Goal: Information Seeking & Learning: Compare options

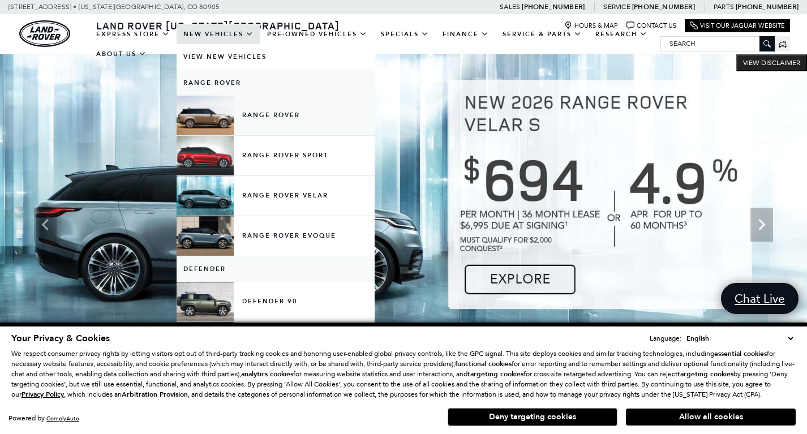
click at [269, 125] on link "Range Rover" at bounding box center [276, 116] width 198 height 40
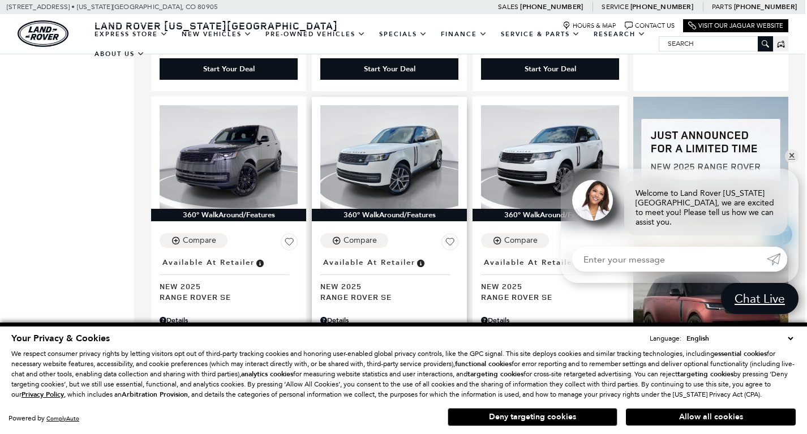
scroll to position [685, 2]
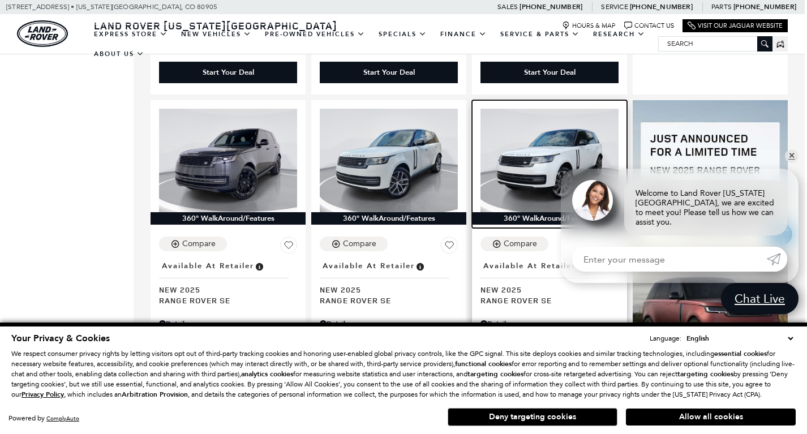
click at [548, 150] on img at bounding box center [549, 161] width 138 height 104
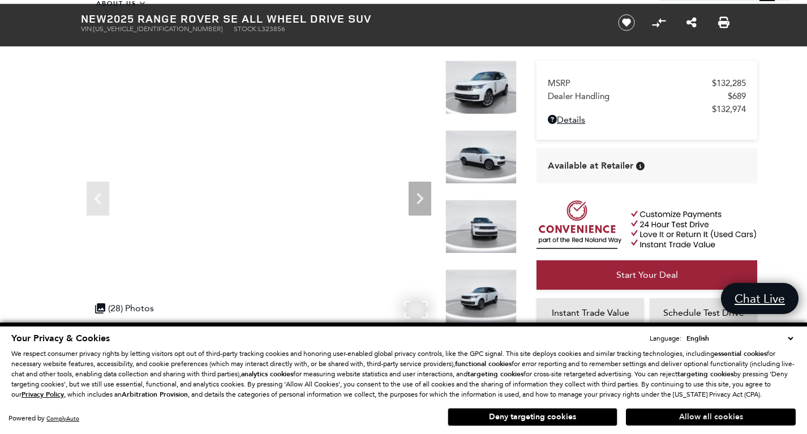
click at [689, 414] on button "Allow all cookies" at bounding box center [711, 417] width 170 height 17
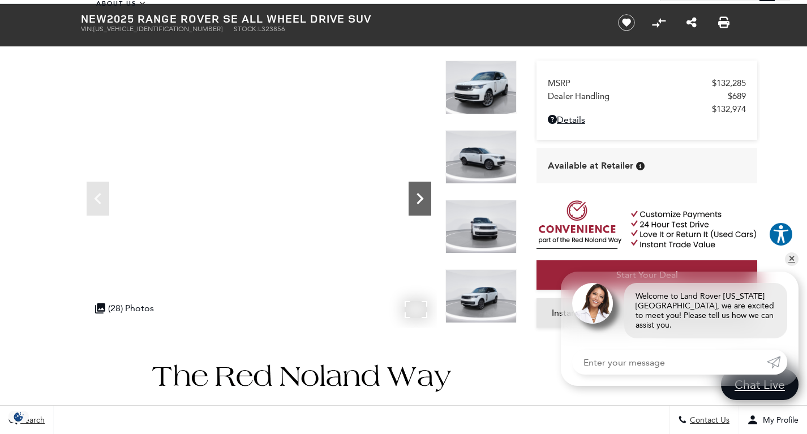
click at [415, 196] on icon "Next" at bounding box center [420, 198] width 23 height 23
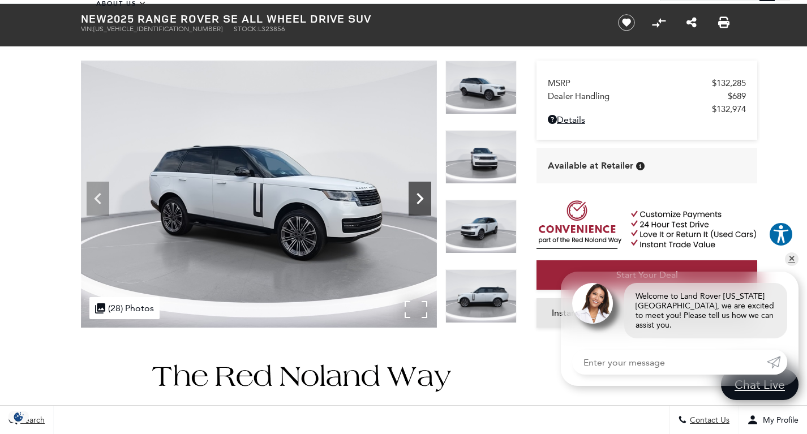
click at [415, 196] on icon "Next" at bounding box center [420, 198] width 23 height 23
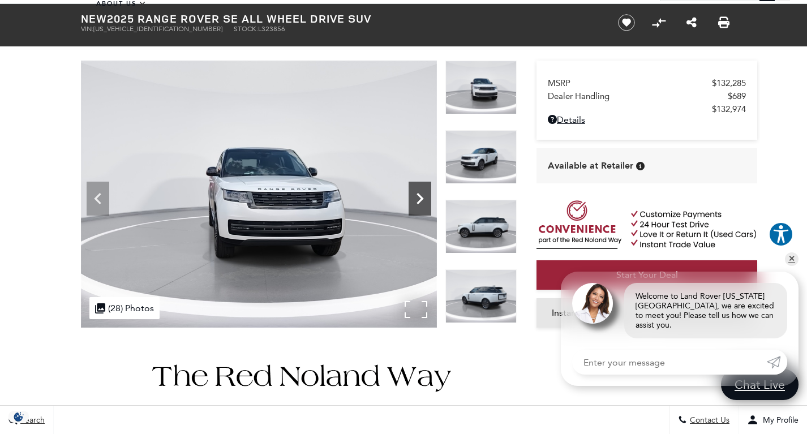
click at [415, 196] on icon "Next" at bounding box center [420, 198] width 23 height 23
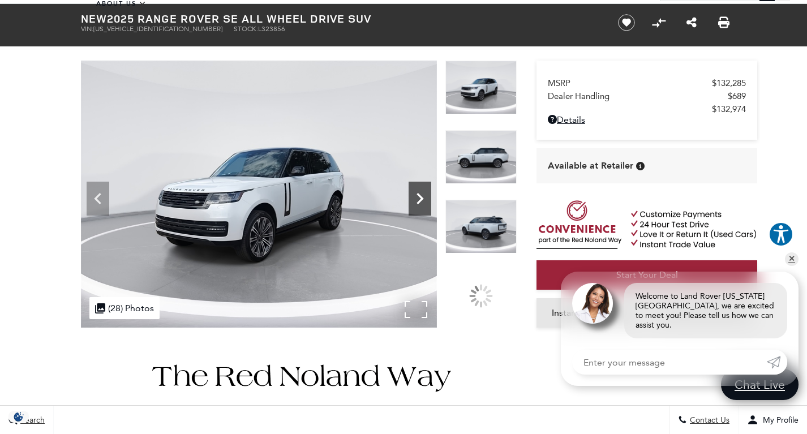
click at [415, 196] on icon "Next" at bounding box center [420, 198] width 23 height 23
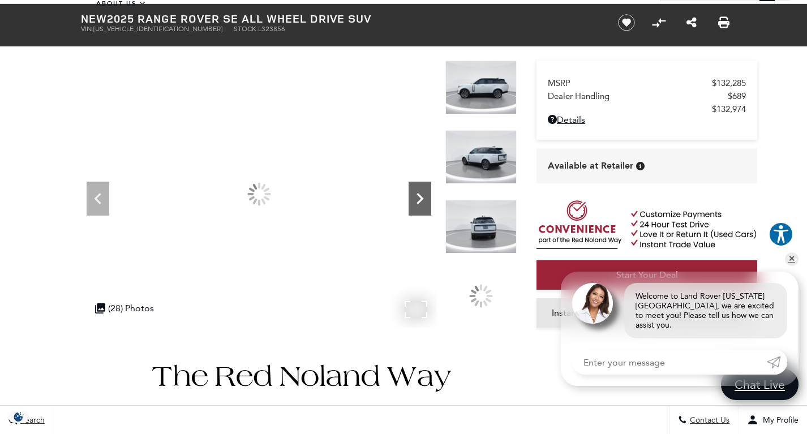
click at [415, 196] on icon "Next" at bounding box center [420, 198] width 23 height 23
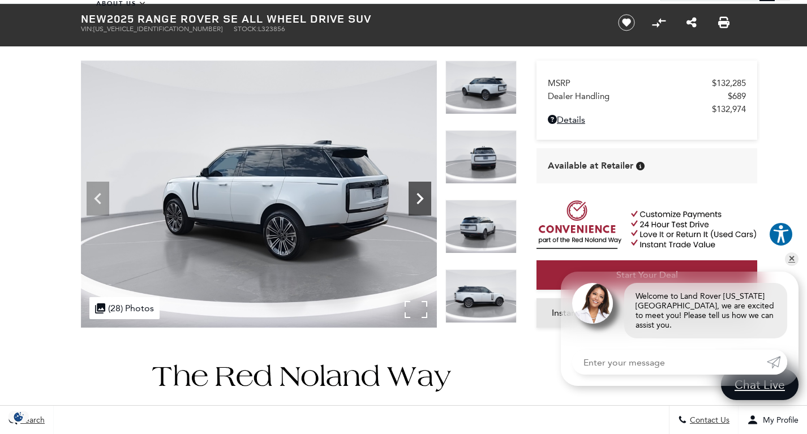
click at [415, 196] on icon "Next" at bounding box center [420, 198] width 23 height 23
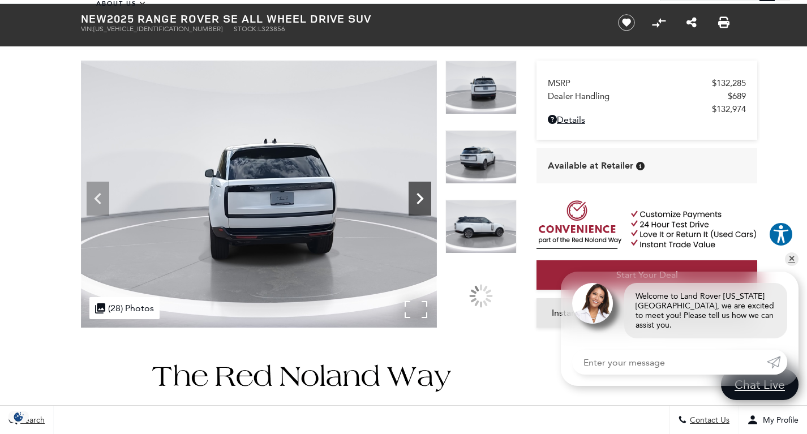
click at [415, 196] on icon "Next" at bounding box center [420, 198] width 23 height 23
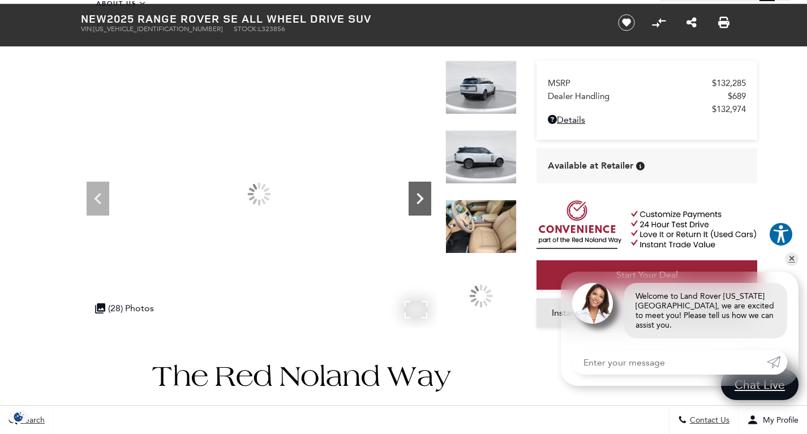
click at [415, 196] on icon "Next" at bounding box center [420, 198] width 23 height 23
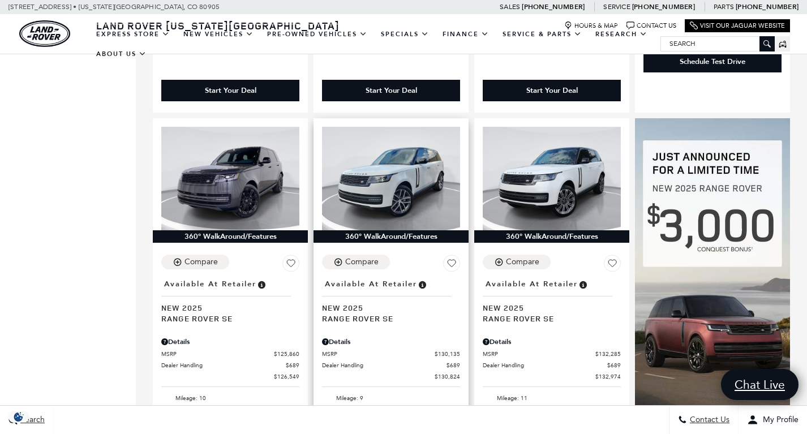
scroll to position [668, 0]
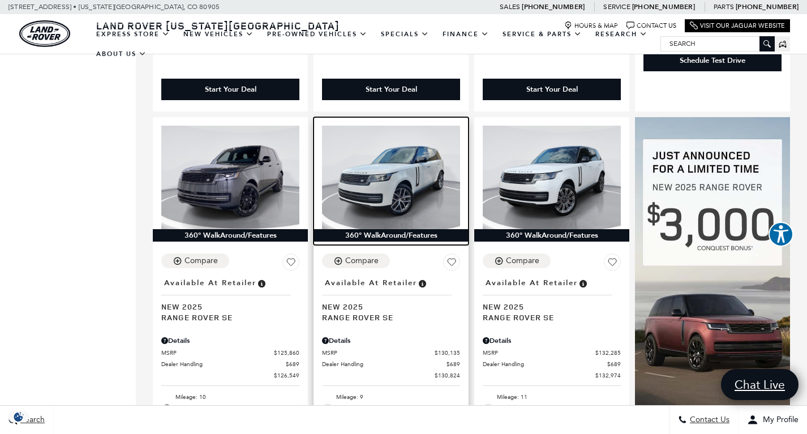
click at [400, 183] on img at bounding box center [391, 178] width 138 height 104
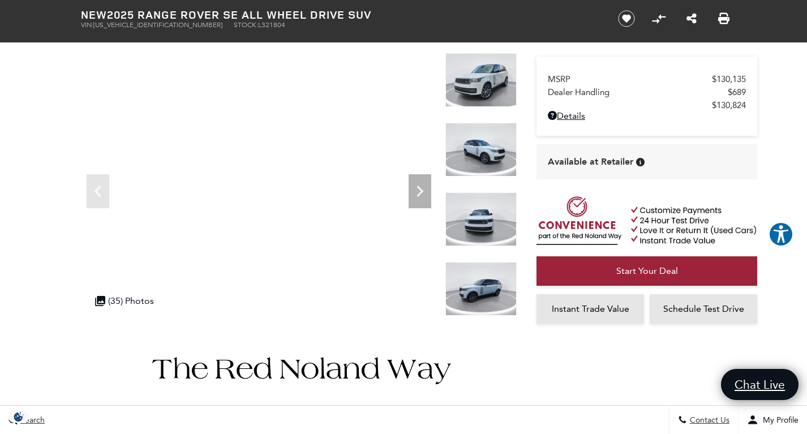
scroll to position [16, 0]
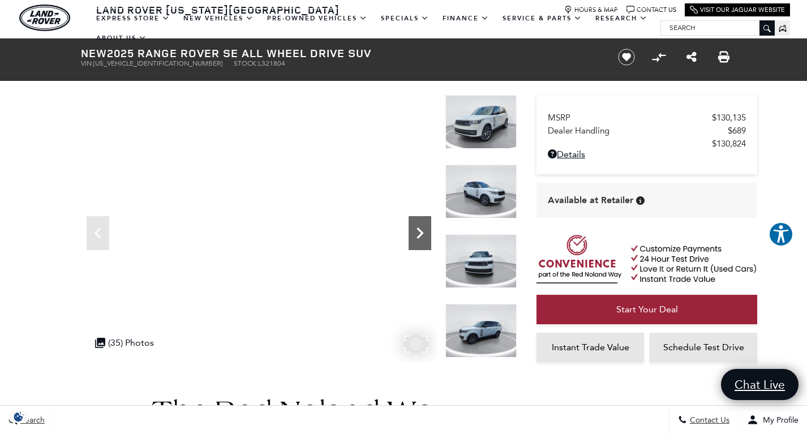
click at [419, 233] on icon "Next" at bounding box center [420, 233] width 23 height 23
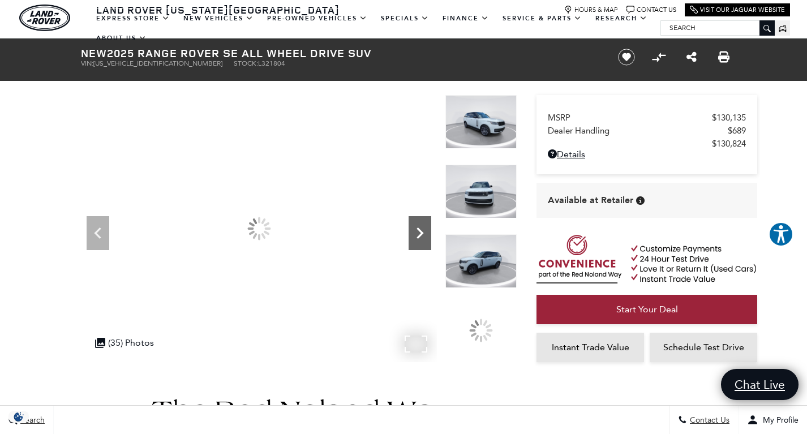
click at [419, 233] on icon "Next" at bounding box center [420, 233] width 23 height 23
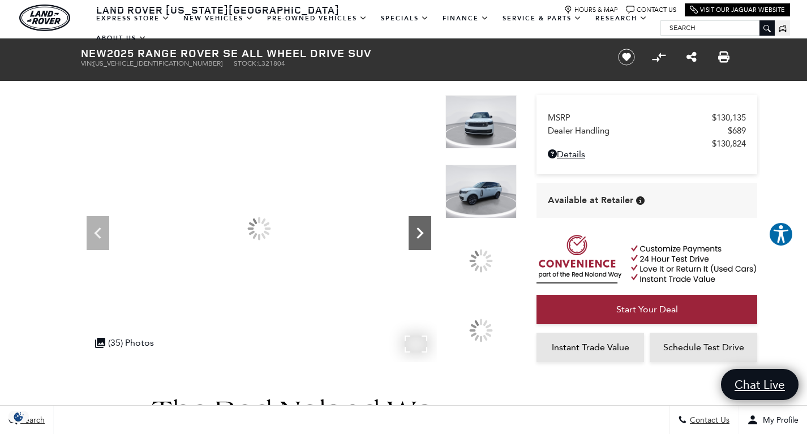
click at [419, 233] on icon "Next" at bounding box center [420, 233] width 23 height 23
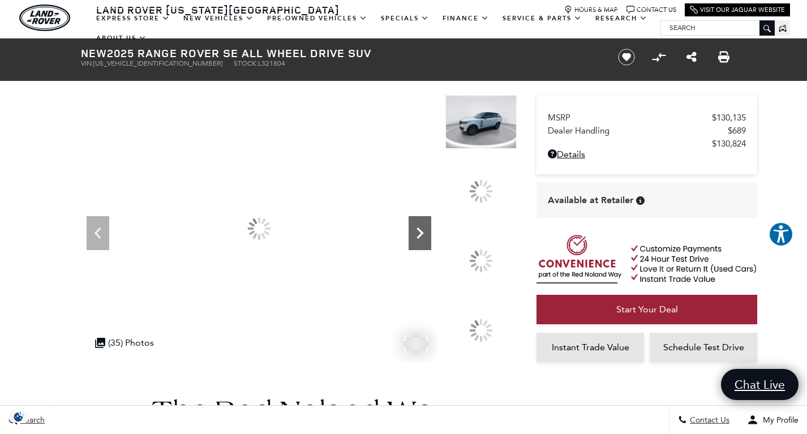
click at [419, 233] on icon "Next" at bounding box center [420, 233] width 23 height 23
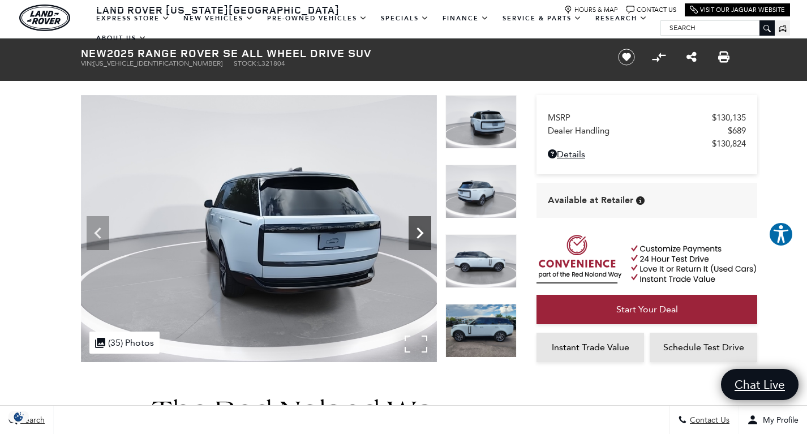
click at [419, 233] on icon "Next" at bounding box center [420, 233] width 23 height 23
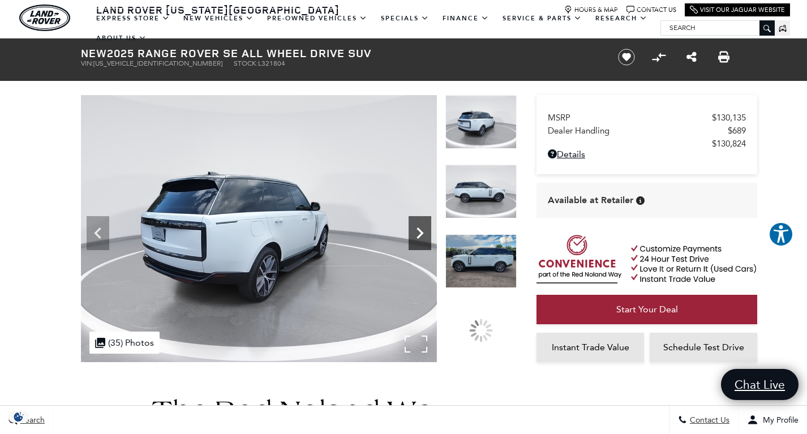
click at [419, 233] on icon "Next" at bounding box center [420, 233] width 23 height 23
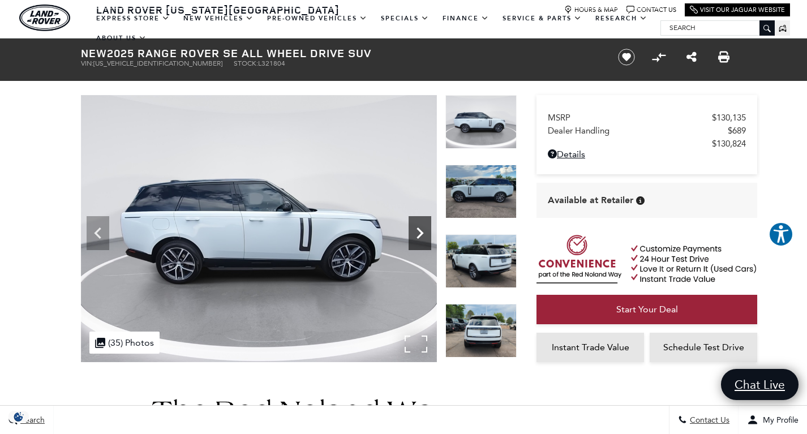
click at [419, 233] on icon "Next" at bounding box center [420, 233] width 23 height 23
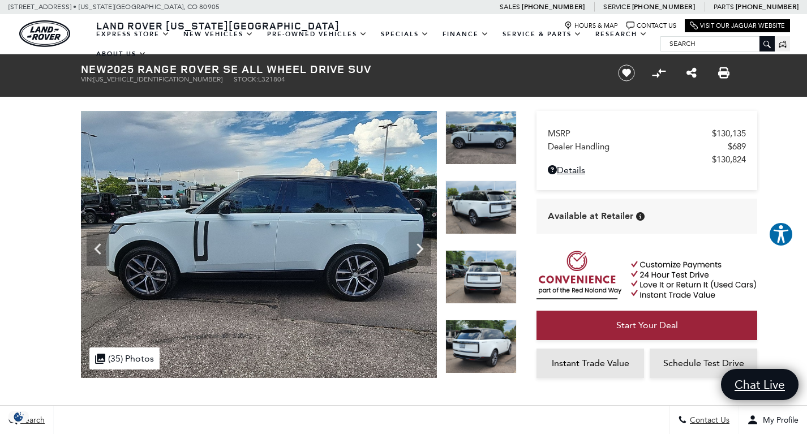
scroll to position [0, 0]
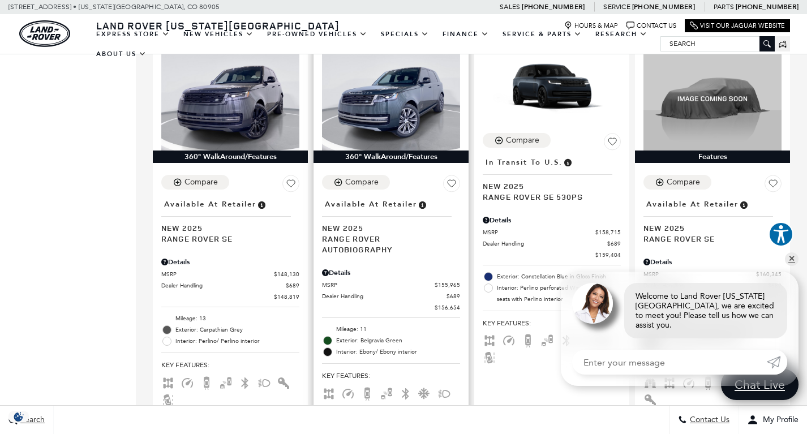
scroll to position [1634, 0]
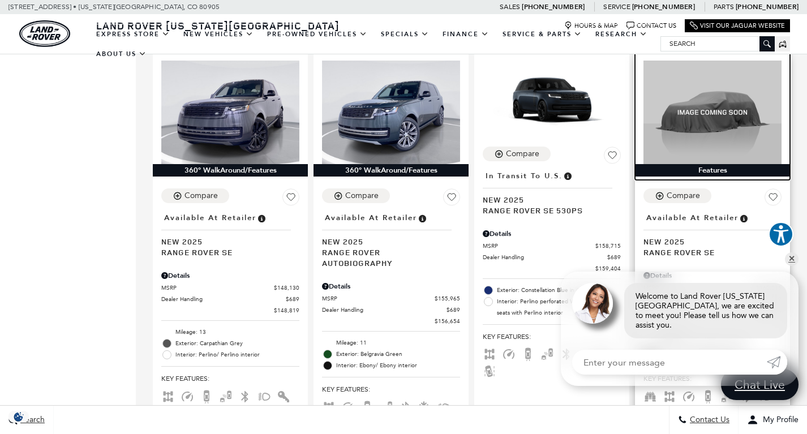
click at [718, 119] on img at bounding box center [712, 113] width 138 height 104
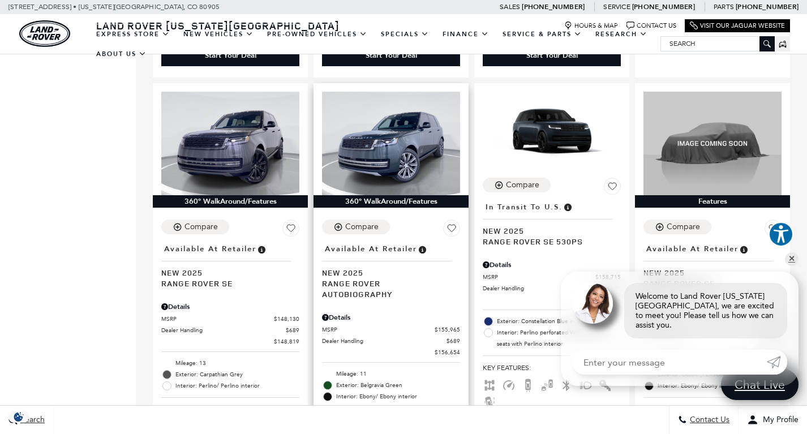
scroll to position [1603, 0]
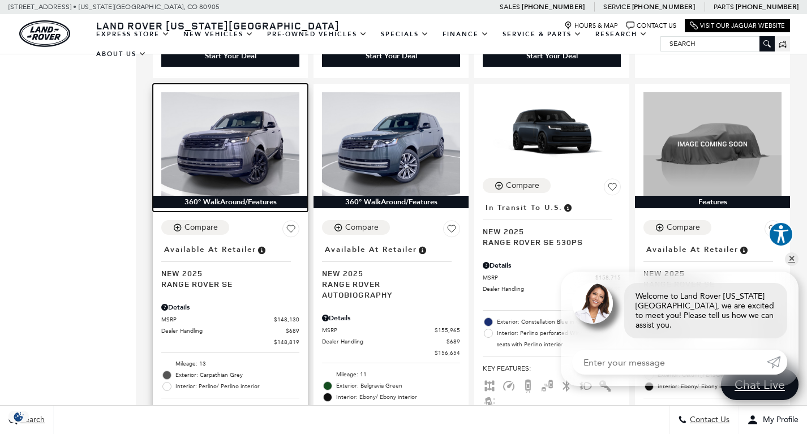
click at [240, 128] on img at bounding box center [230, 144] width 138 height 104
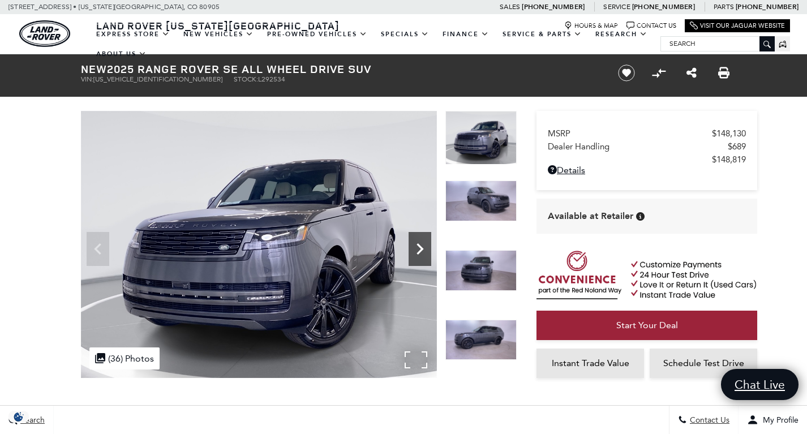
click at [417, 247] on icon "Next" at bounding box center [420, 249] width 23 height 23
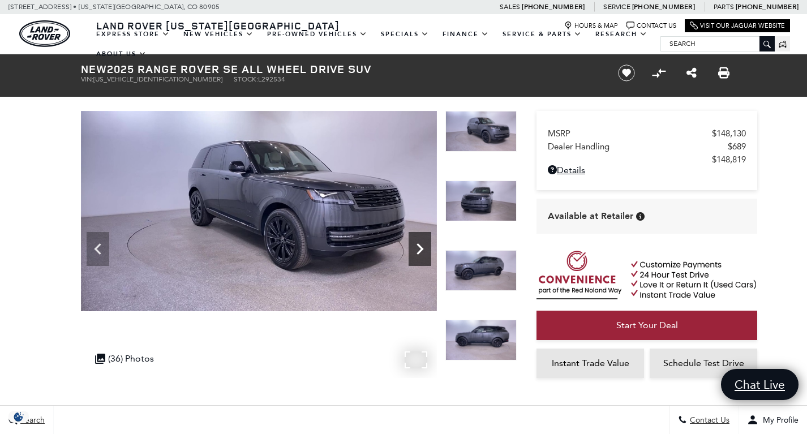
click at [417, 247] on icon "Next" at bounding box center [420, 249] width 23 height 23
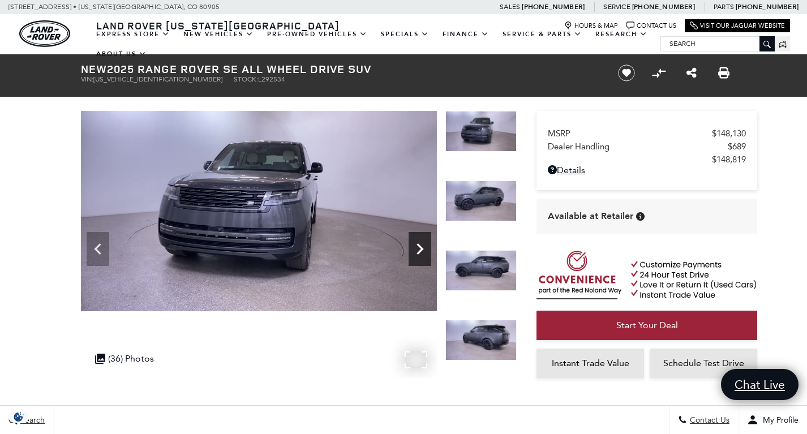
click at [417, 247] on icon "Next" at bounding box center [420, 249] width 23 height 23
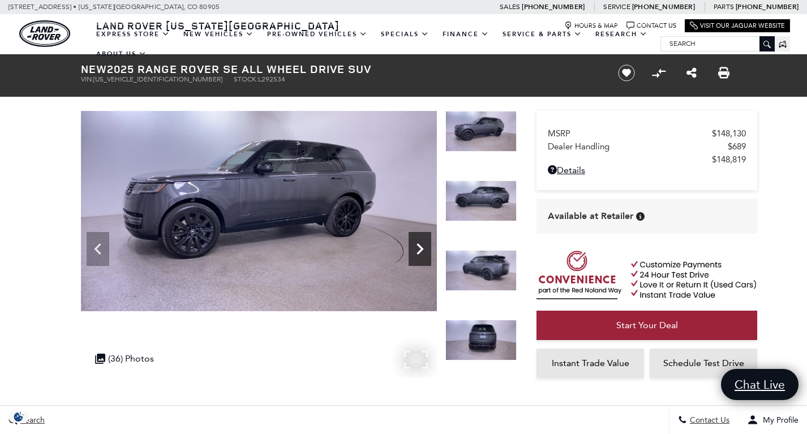
click at [417, 247] on icon "Next" at bounding box center [420, 249] width 23 height 23
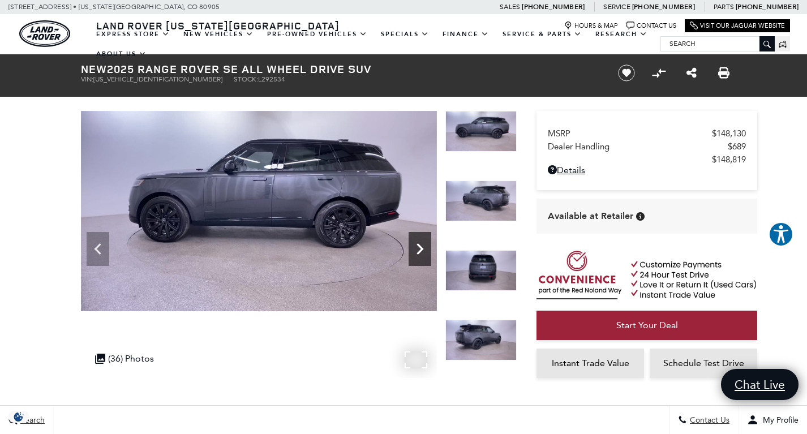
click at [420, 246] on icon "Next" at bounding box center [420, 248] width 7 height 11
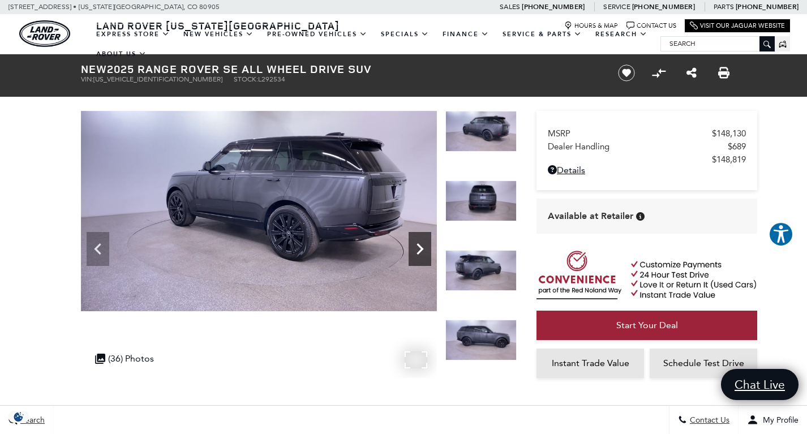
click at [422, 245] on icon "Next" at bounding box center [420, 249] width 23 height 23
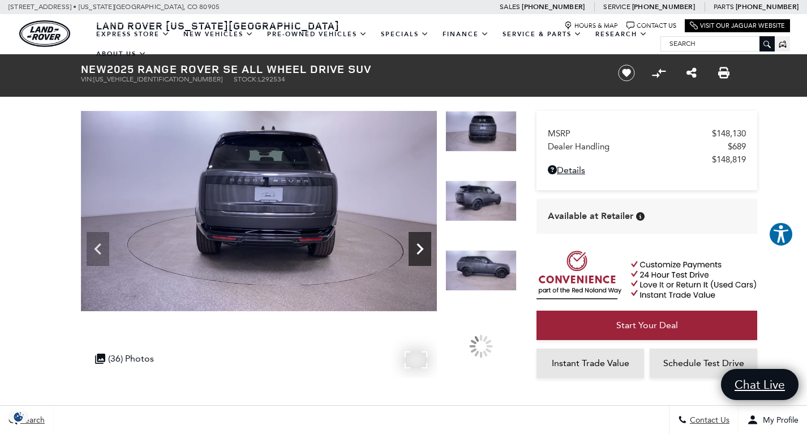
click at [422, 245] on icon "Next" at bounding box center [420, 249] width 23 height 23
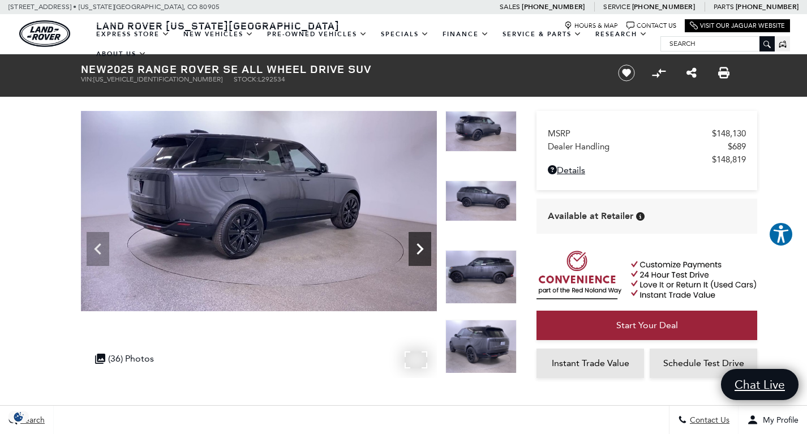
click at [422, 245] on icon "Next" at bounding box center [420, 249] width 23 height 23
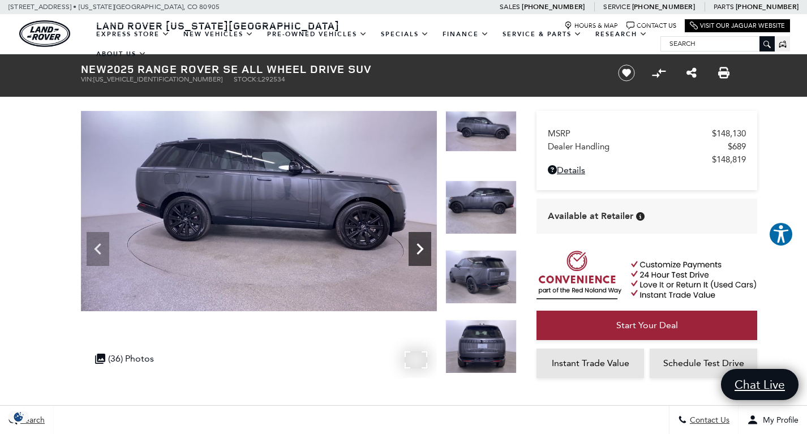
click at [422, 245] on icon "Next" at bounding box center [420, 249] width 23 height 23
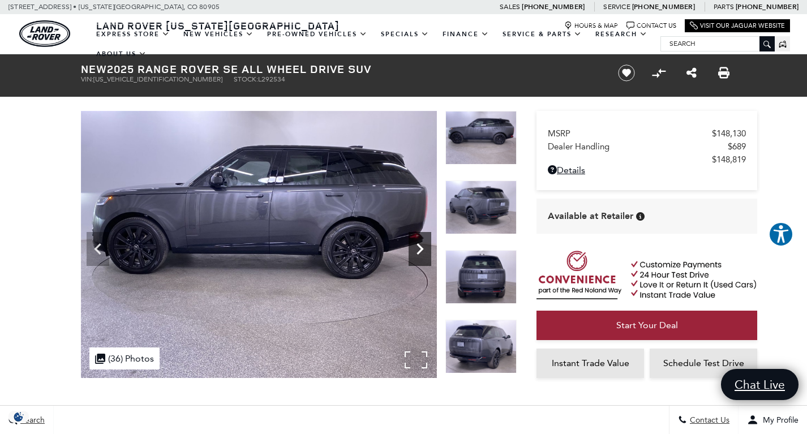
click at [422, 245] on icon "Next" at bounding box center [420, 249] width 23 height 23
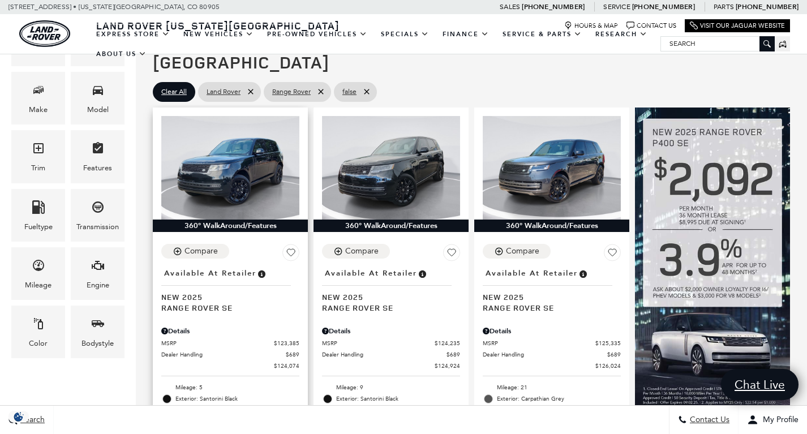
scroll to position [248, 0]
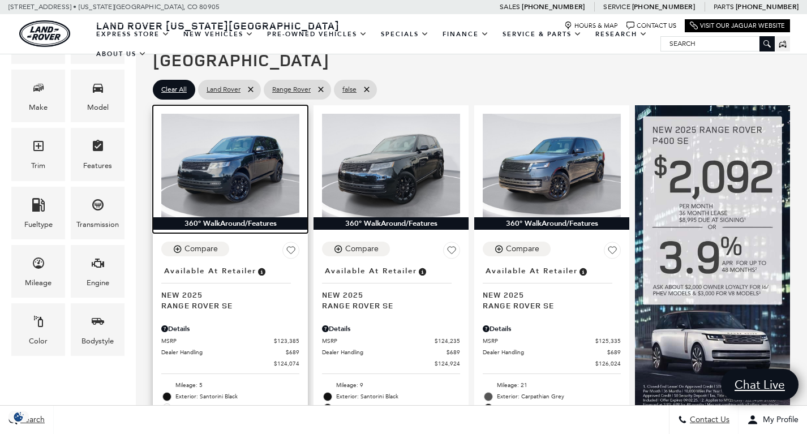
click at [242, 151] on img at bounding box center [230, 166] width 138 height 104
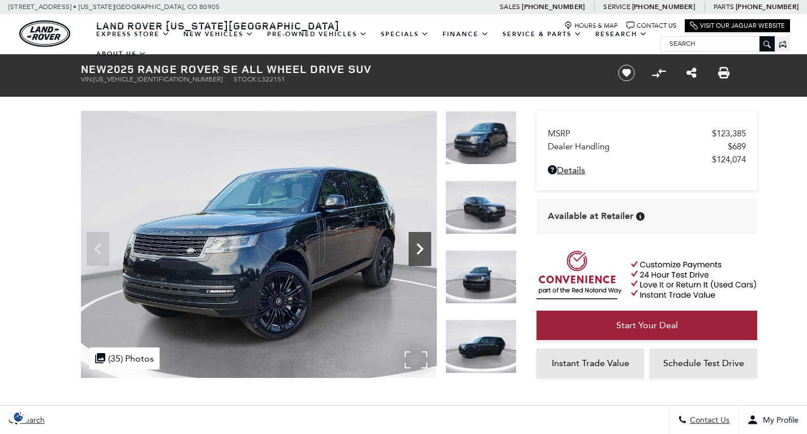
click at [423, 246] on icon "Next" at bounding box center [420, 249] width 23 height 23
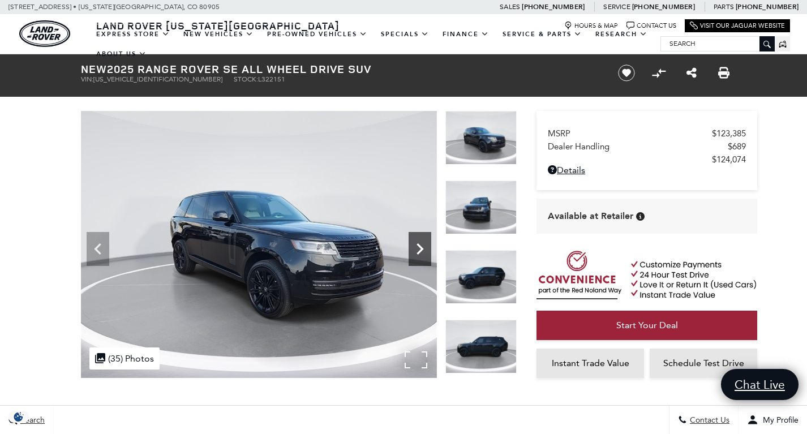
click at [423, 246] on icon "Next" at bounding box center [420, 249] width 23 height 23
